Goal: Task Accomplishment & Management: Complete application form

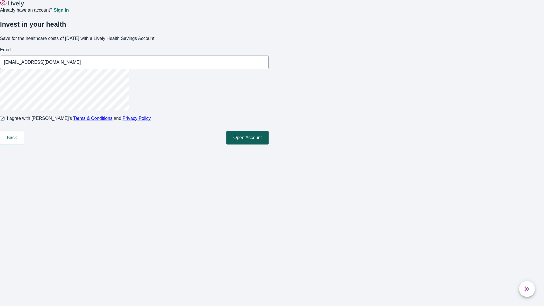
click at [269, 144] on button "Open Account" at bounding box center [247, 138] width 42 height 14
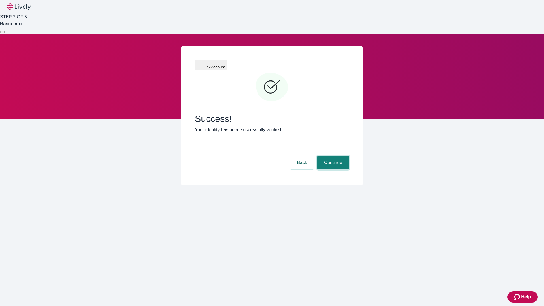
click at [332, 156] on button "Continue" at bounding box center [333, 163] width 32 height 14
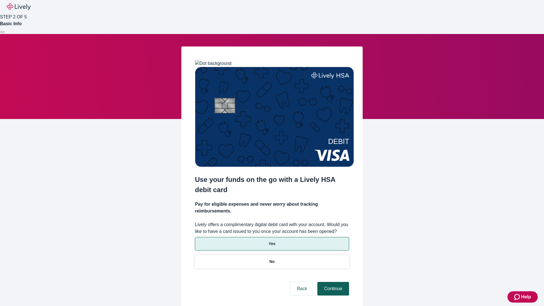
click at [272, 241] on p "Yes" at bounding box center [272, 244] width 7 height 6
click at [332, 282] on button "Continue" at bounding box center [333, 289] width 32 height 14
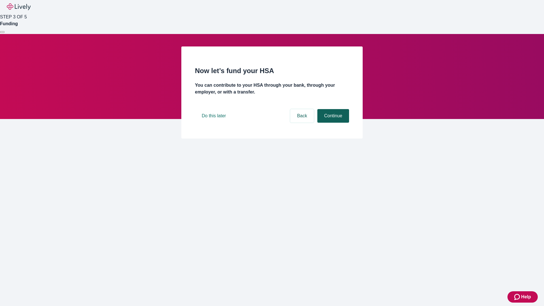
click at [332, 123] on button "Continue" at bounding box center [333, 116] width 32 height 14
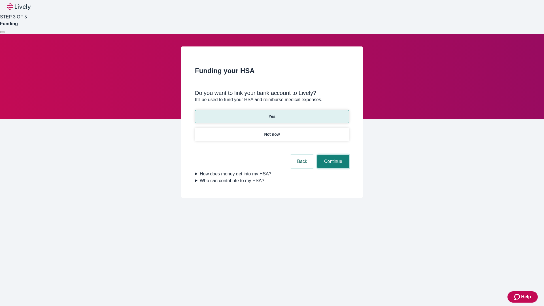
click at [332, 155] on button "Continue" at bounding box center [333, 162] width 32 height 14
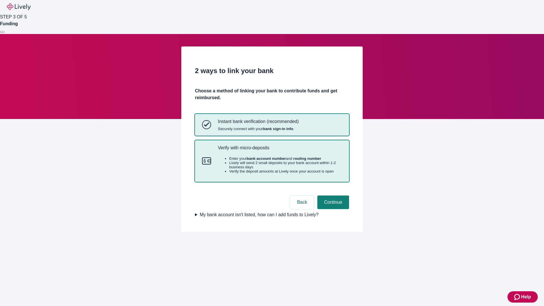
click at [280, 150] on p "Verify with micro-deposits" at bounding box center [280, 147] width 124 height 5
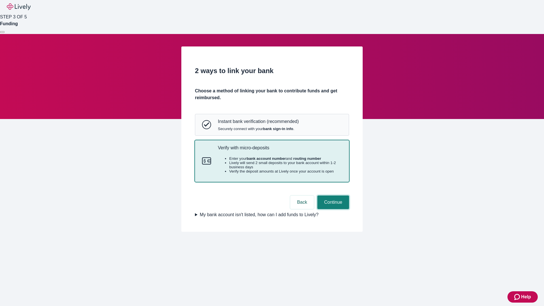
click at [332, 209] on button "Continue" at bounding box center [333, 202] width 32 height 14
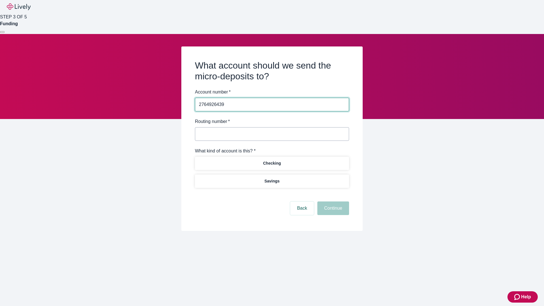
type input "2764926439"
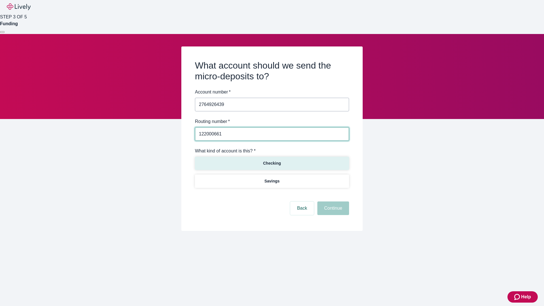
type input "122000661"
click at [272, 163] on p "Checking" at bounding box center [272, 163] width 18 height 6
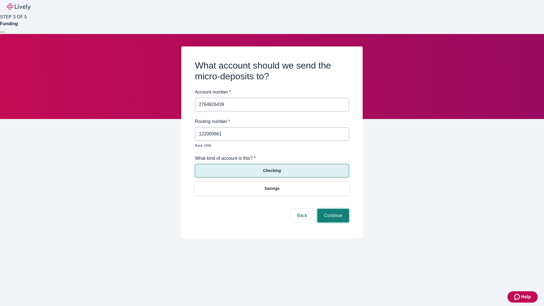
click at [332, 209] on button "Continue" at bounding box center [333, 216] width 32 height 14
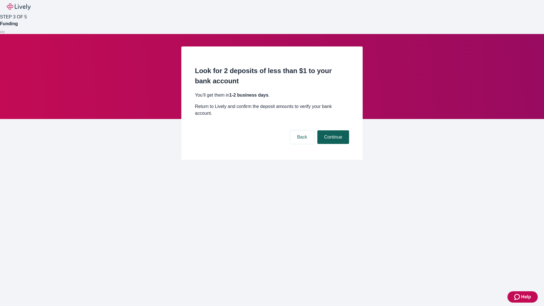
click at [332, 130] on button "Continue" at bounding box center [333, 137] width 32 height 14
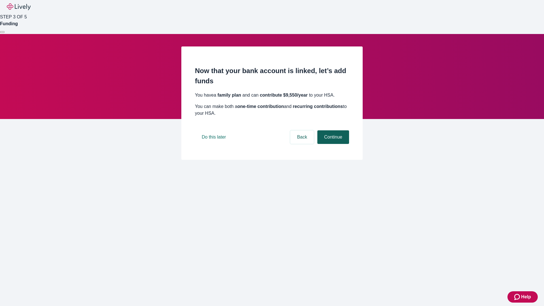
click at [332, 144] on button "Continue" at bounding box center [333, 137] width 32 height 14
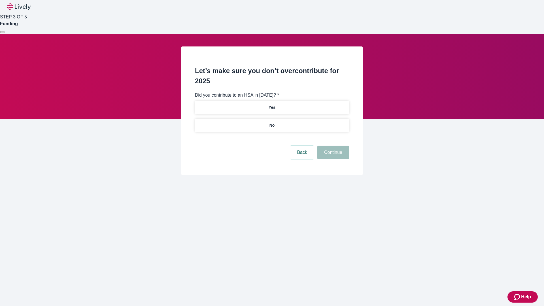
click at [272, 122] on p "No" at bounding box center [271, 125] width 5 height 6
click at [332, 146] on button "Continue" at bounding box center [333, 153] width 32 height 14
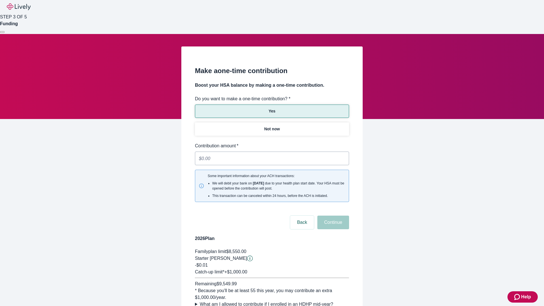
type input "0.01"
click at [332, 216] on button "Continue" at bounding box center [333, 223] width 32 height 14
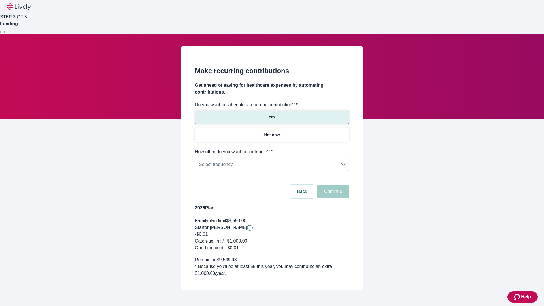
click at [272, 148] on body "Help STEP 3 OF 5 Funding Make recurring contributions Get ahead of saving for h…" at bounding box center [272, 159] width 544 height 318
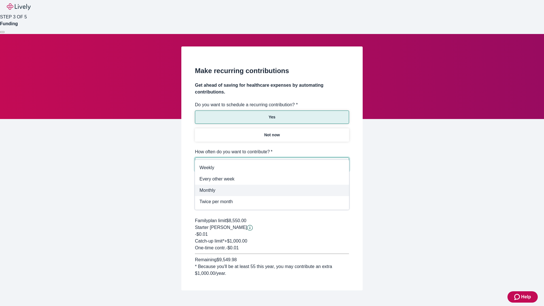
click at [272, 190] on span "Monthly" at bounding box center [271, 190] width 145 height 7
type input "Monthly"
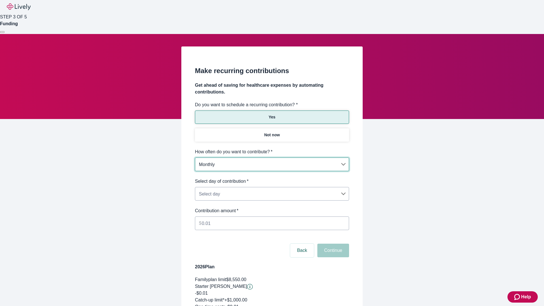
click at [272, 178] on body "Help STEP 3 OF 5 Funding Make recurring contributions Get ahead of saving for h…" at bounding box center [272, 188] width 544 height 377
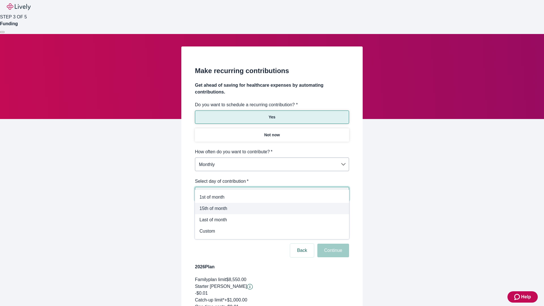
click at [272, 209] on span "15th of month" at bounding box center [271, 208] width 145 height 7
type input "Monthly15th"
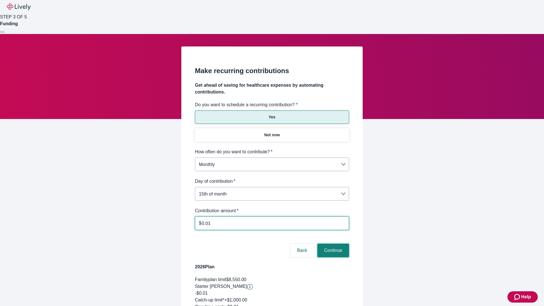
click at [332, 244] on button "Continue" at bounding box center [333, 251] width 32 height 14
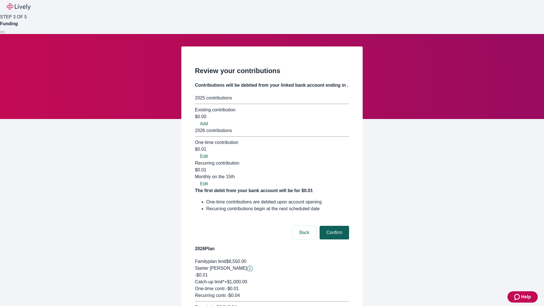
click at [333, 226] on button "Confirm" at bounding box center [334, 233] width 29 height 14
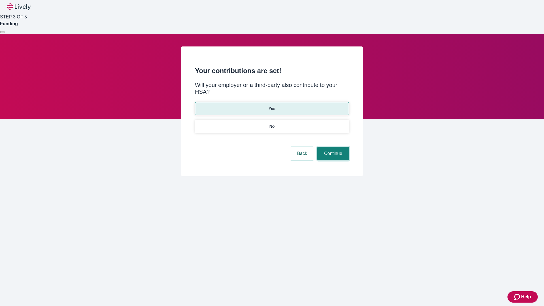
click at [332, 147] on button "Continue" at bounding box center [333, 154] width 32 height 14
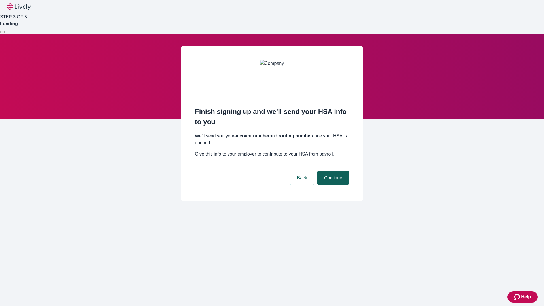
click at [332, 171] on button "Continue" at bounding box center [333, 178] width 32 height 14
